Goal: Information Seeking & Learning: Learn about a topic

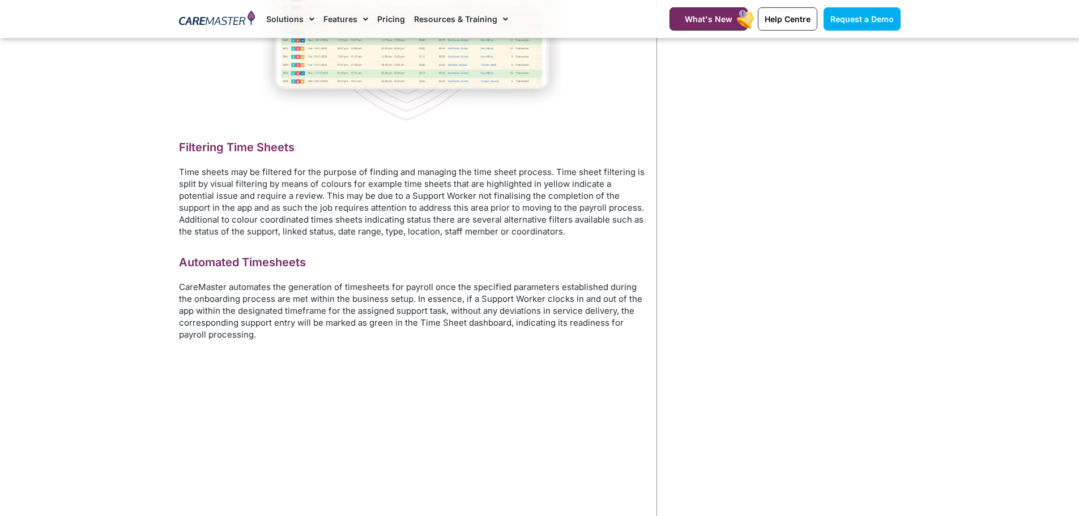
scroll to position [1642, 0]
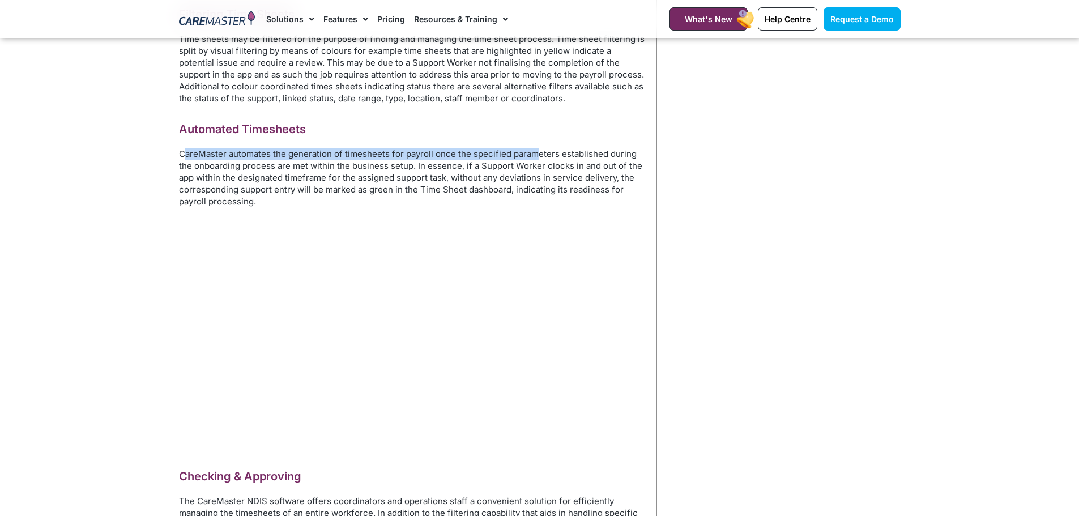
drag, startPoint x: 378, startPoint y: 154, endPoint x: 554, endPoint y: 157, distance: 176.1
click at [548, 157] on p "CareMaster automates the generation of timesheets for payroll once the specifie…" at bounding box center [412, 177] width 466 height 59
click at [571, 188] on p "CareMaster automates the generation of timesheets for payroll once the specifie…" at bounding box center [412, 177] width 466 height 59
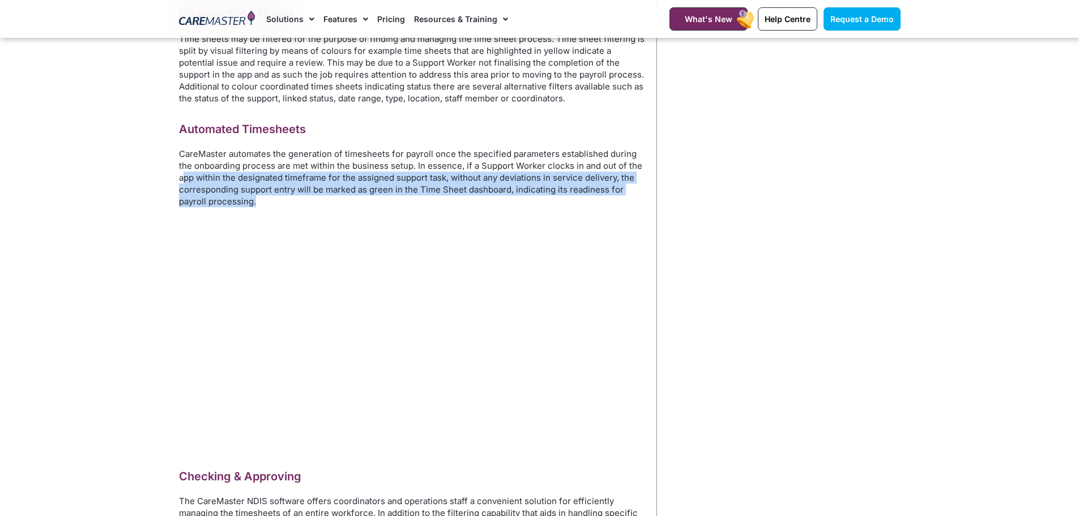
drag, startPoint x: 184, startPoint y: 178, endPoint x: 310, endPoint y: 203, distance: 128.0
click at [310, 203] on p "CareMaster automates the generation of timesheets for payroll once the specifie…" at bounding box center [412, 177] width 466 height 59
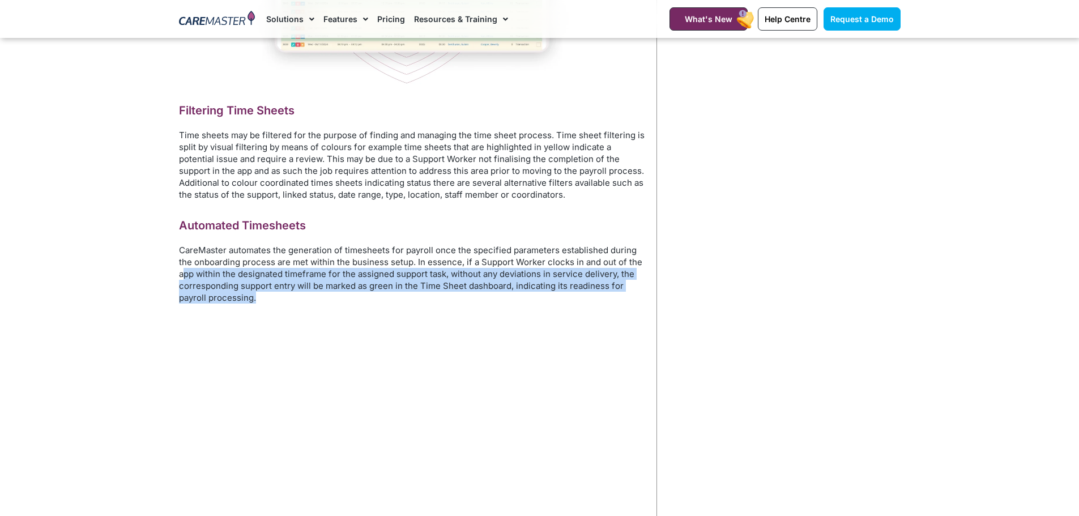
scroll to position [1529, 0]
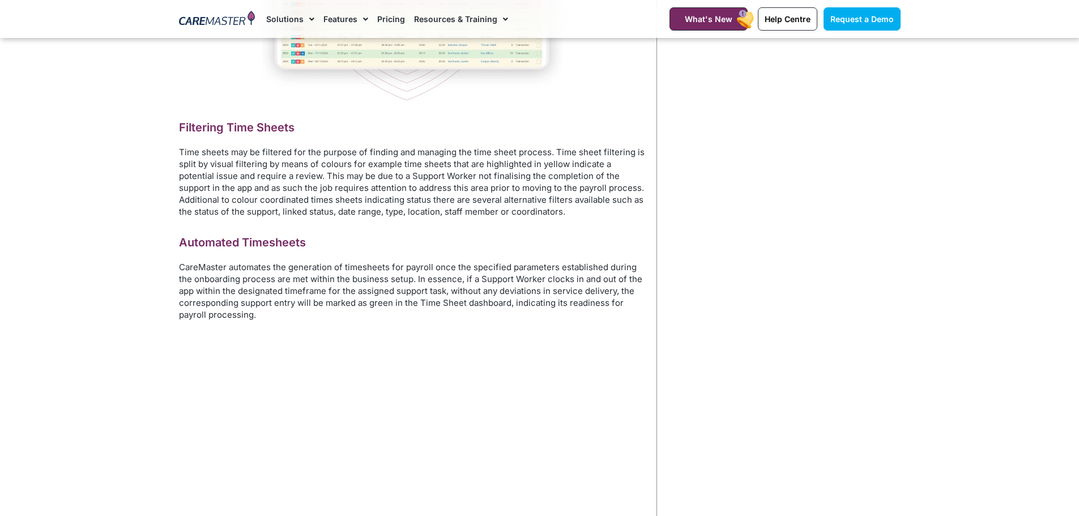
click at [524, 266] on p "CareMaster automates the generation of timesheets for payroll once the specifie…" at bounding box center [412, 290] width 466 height 59
drag, startPoint x: 470, startPoint y: 266, endPoint x: 554, endPoint y: 270, distance: 83.9
click at [554, 270] on p "CareMaster automates the generation of timesheets for payroll once the specifie…" at bounding box center [412, 290] width 466 height 59
copy p "specified parameters"
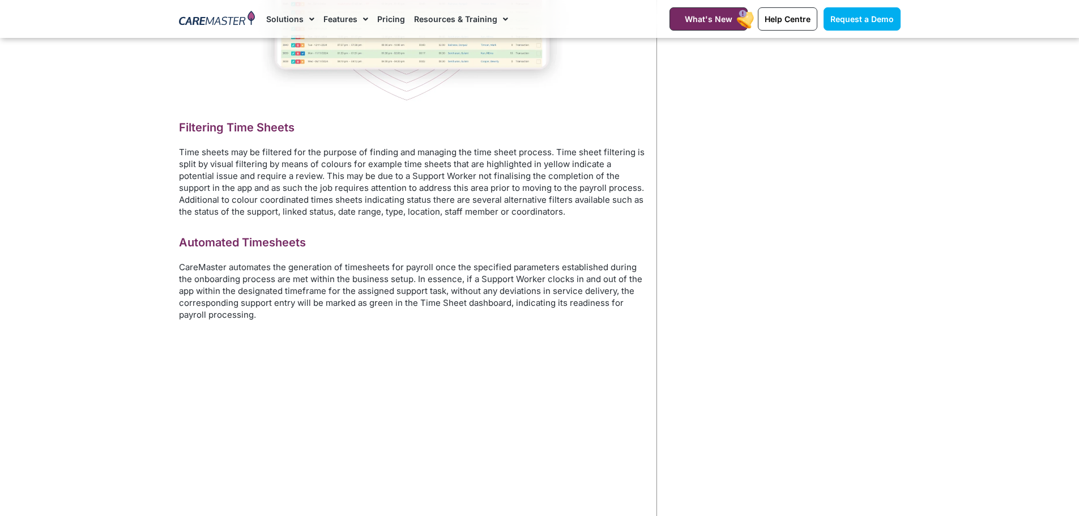
click at [306, 191] on p "Time sheets may be filtered for the purpose of finding and managing the time sh…" at bounding box center [412, 181] width 466 height 71
click at [644, 362] on video at bounding box center [412, 448] width 466 height 233
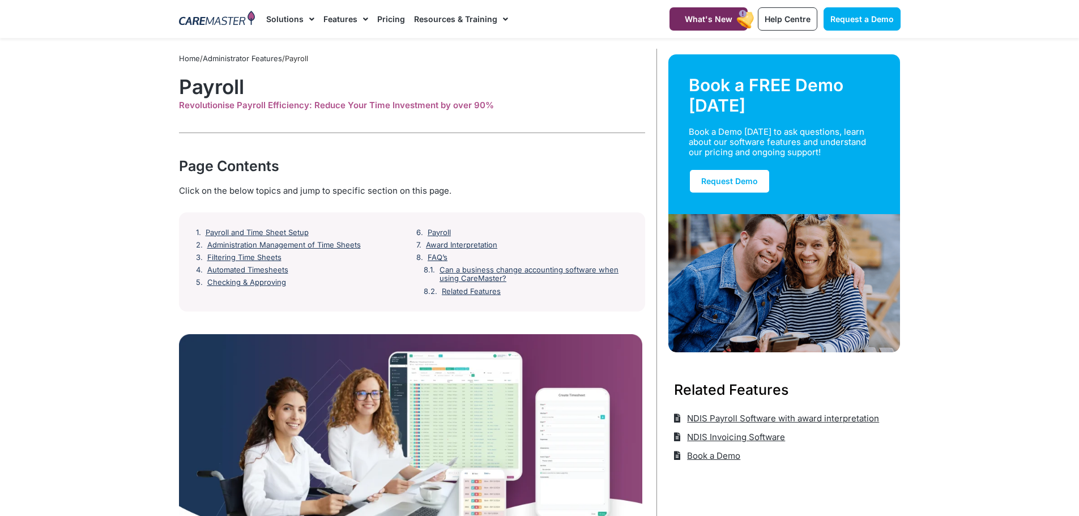
scroll to position [0, 0]
